Goal: Transaction & Acquisition: Purchase product/service

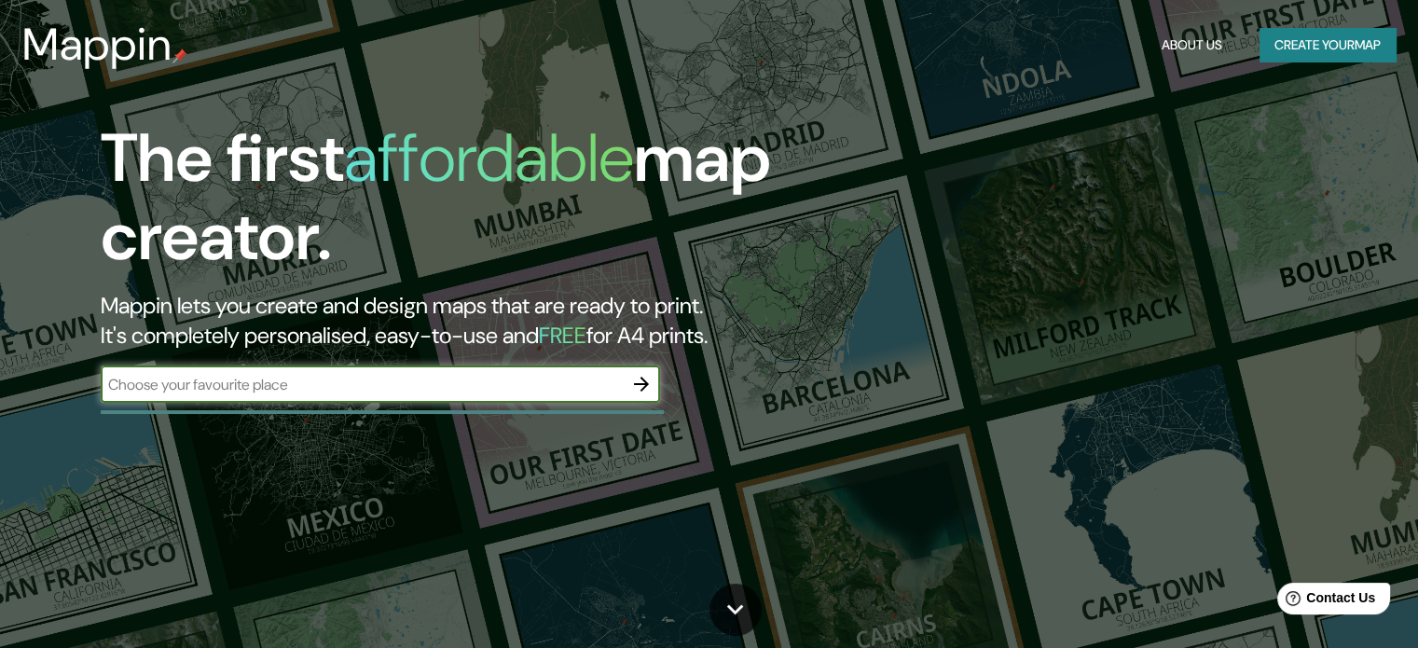
click at [465, 366] on div "​" at bounding box center [380, 384] width 559 height 37
click at [461, 384] on input "text" at bounding box center [362, 384] width 522 height 21
paste input "[PERSON_NAME] LAS PERLAS 2363, URBANIZACIÓN [PERSON_NAME] referencia altura del…"
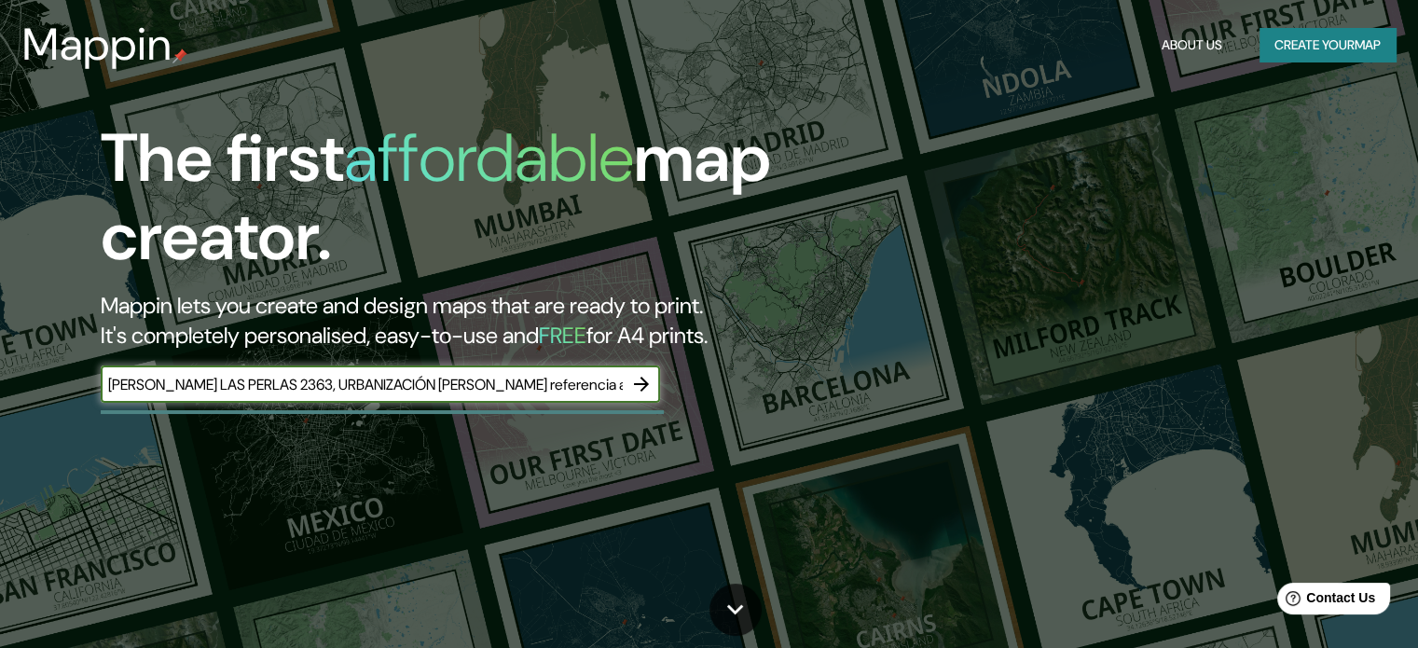
scroll to position [0, 385]
type input "[PERSON_NAME] LAS PERLAS 2363, URBANIZACIÓN [PERSON_NAME] referencia altura del…"
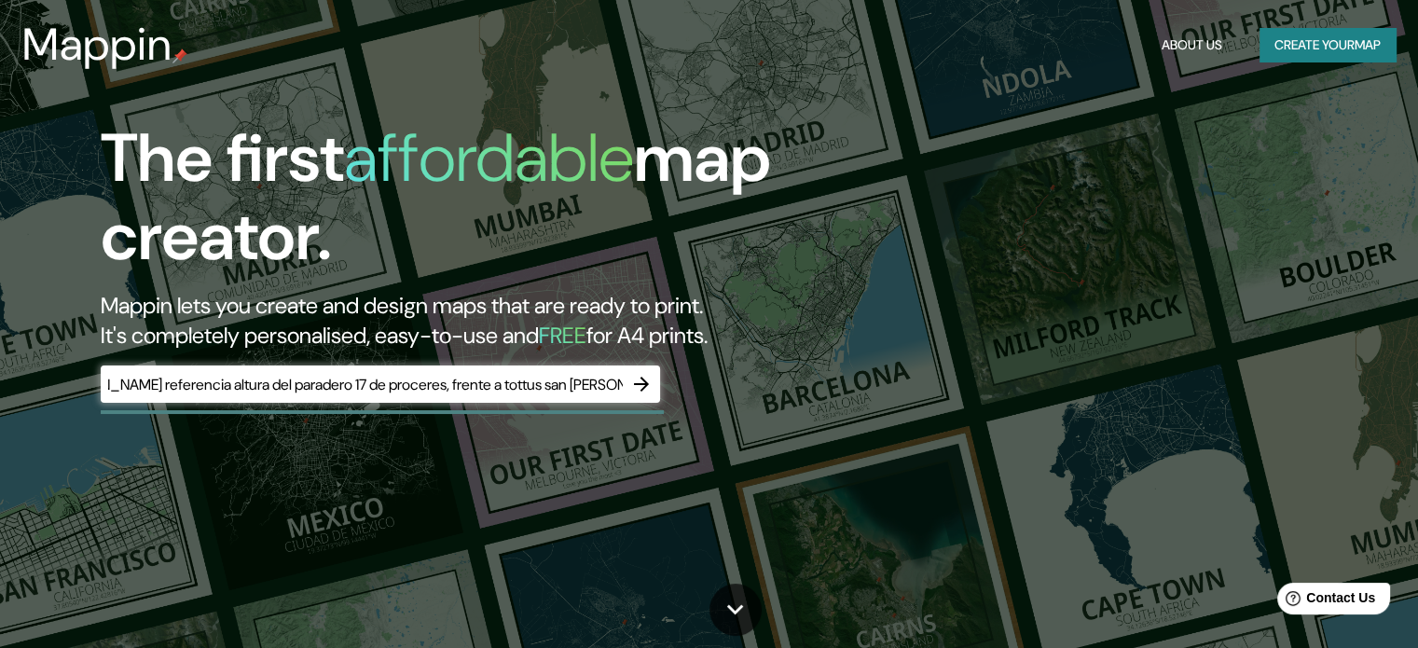
scroll to position [0, 0]
drag, startPoint x: 686, startPoint y: 134, endPoint x: 623, endPoint y: 229, distance: 114.3
click at [623, 228] on h1 "The first affordable map creator." at bounding box center [456, 205] width 710 height 172
click at [638, 387] on icon "button" at bounding box center [641, 384] width 22 height 22
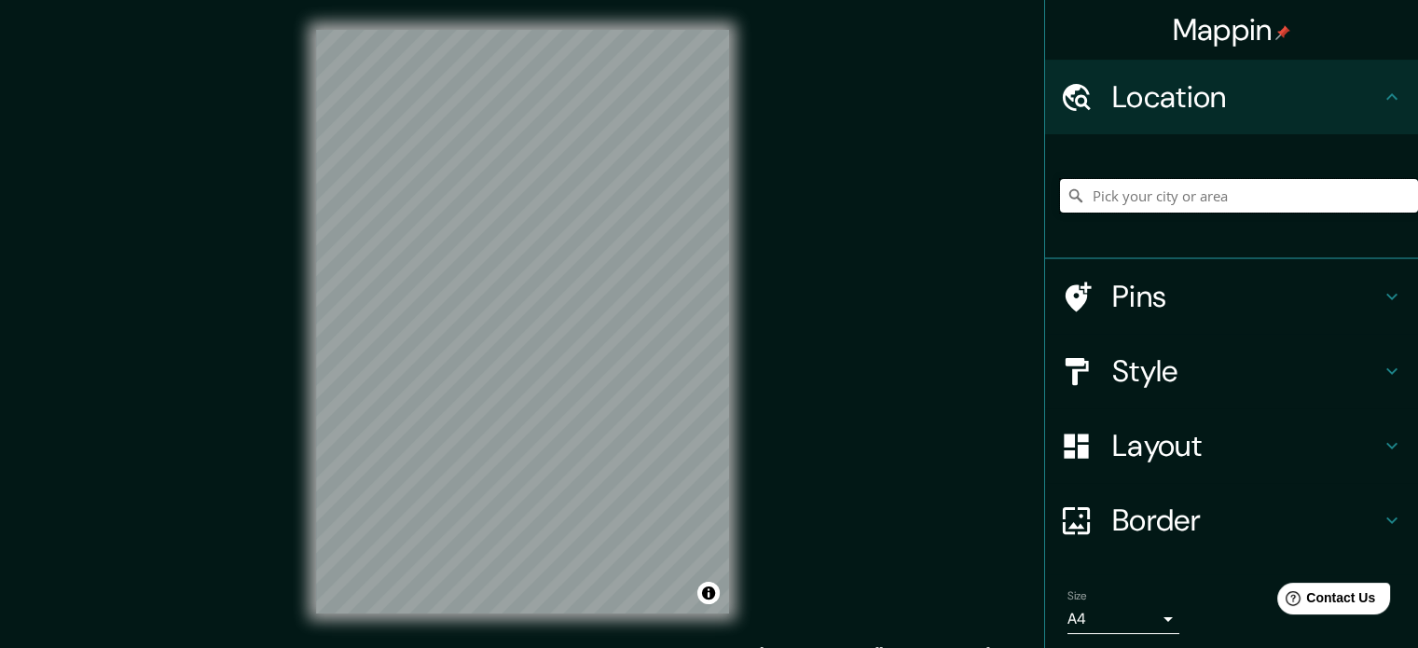
click at [1141, 189] on input "Pick your city or area" at bounding box center [1239, 196] width 358 height 34
drag, startPoint x: 1388, startPoint y: 193, endPoint x: 1297, endPoint y: 201, distance: 91.8
click at [1295, 201] on input "Sjlekkestroate, [STREET_ADDRESS]" at bounding box center [1239, 196] width 358 height 34
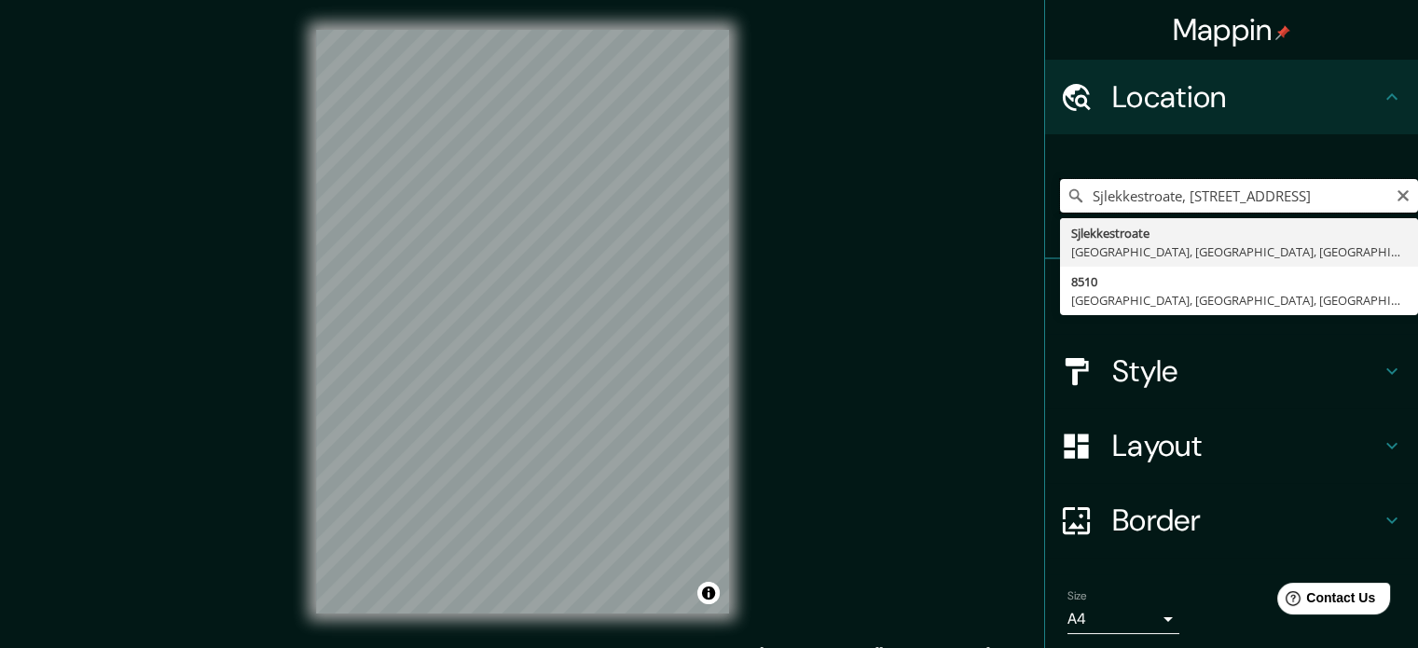
scroll to position [0, 0]
type input "Sjal, [GEOGRAPHIC_DATA]"
click at [1398, 199] on icon "Clear" at bounding box center [1403, 195] width 11 height 11
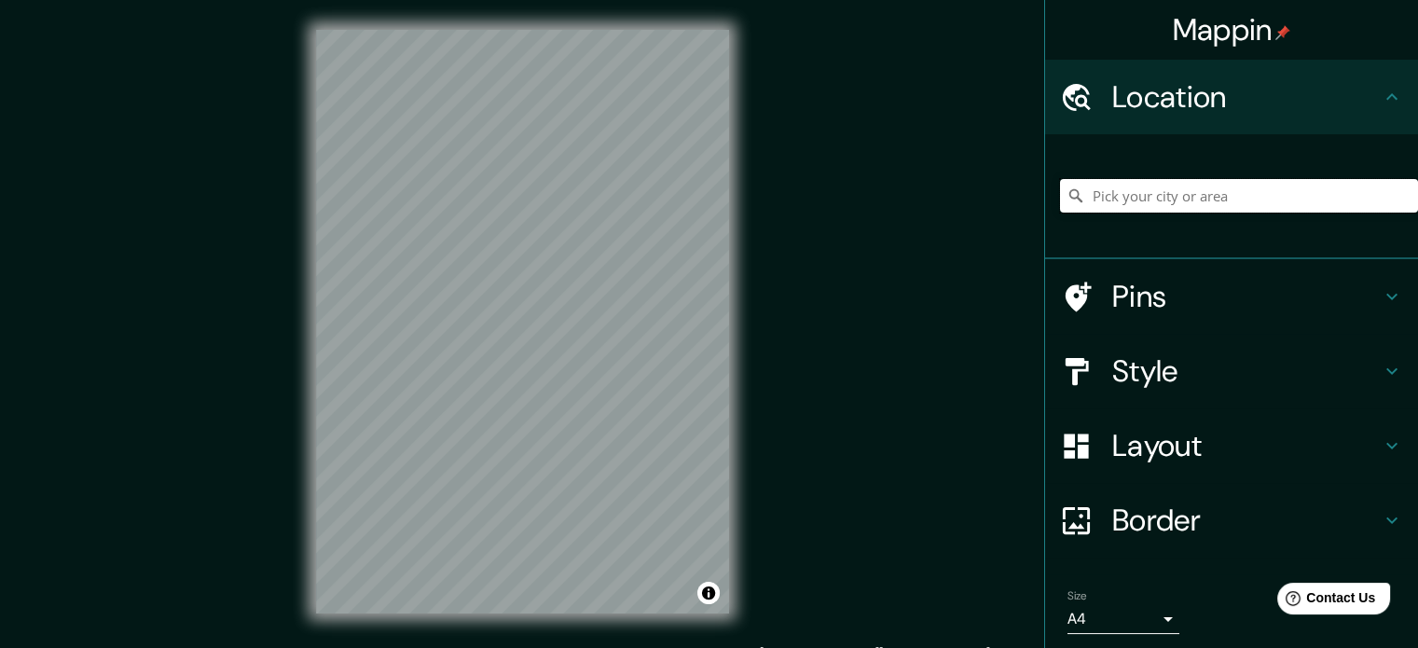
click at [1332, 200] on input "Pick your city or area" at bounding box center [1239, 196] width 358 height 34
click at [1305, 203] on input "Pick your city or area" at bounding box center [1239, 196] width 358 height 34
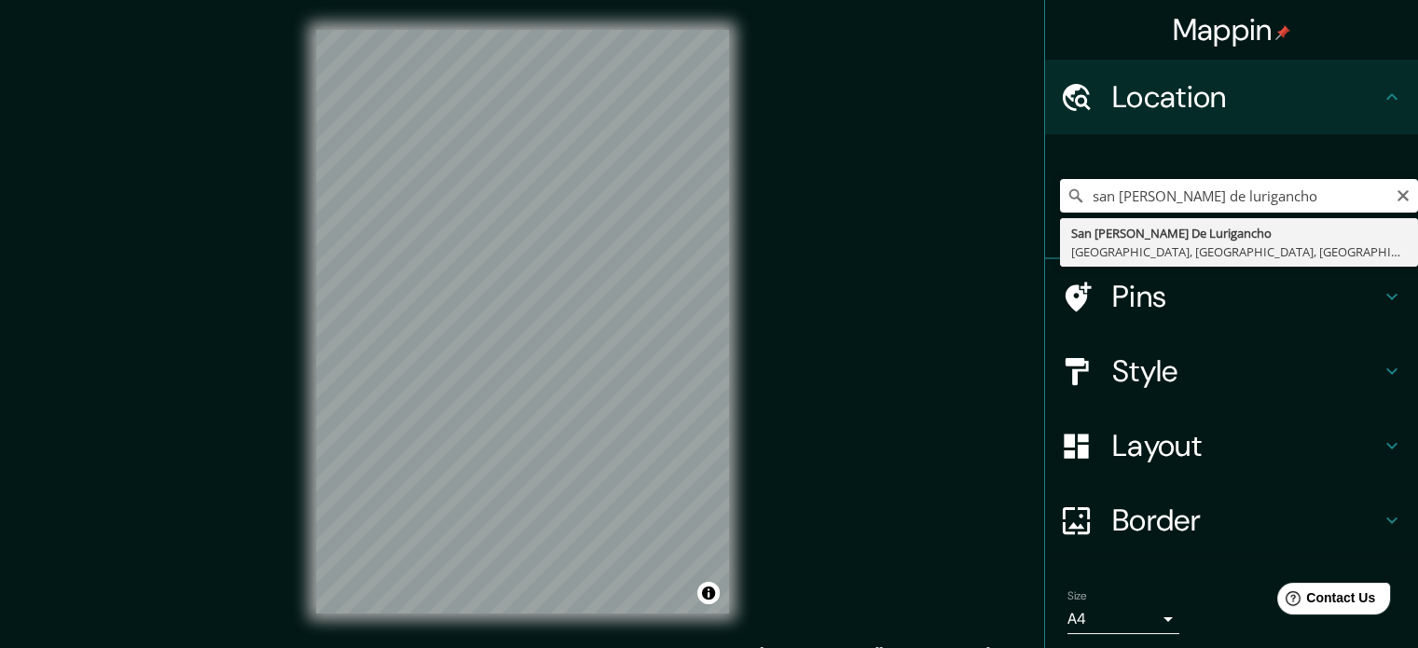
type input "San [PERSON_NAME] De Lurigancho, [GEOGRAPHIC_DATA], [GEOGRAPHIC_DATA], [GEOGRAP…"
